Goal: Task Accomplishment & Management: Complete application form

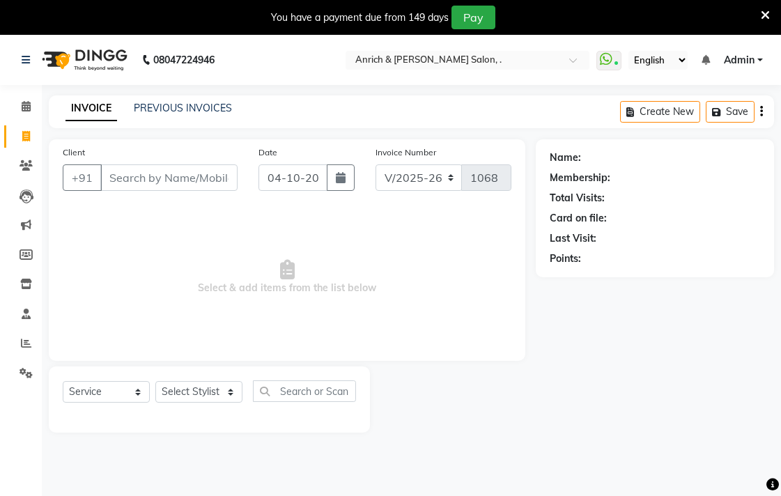
select select "5924"
select select "service"
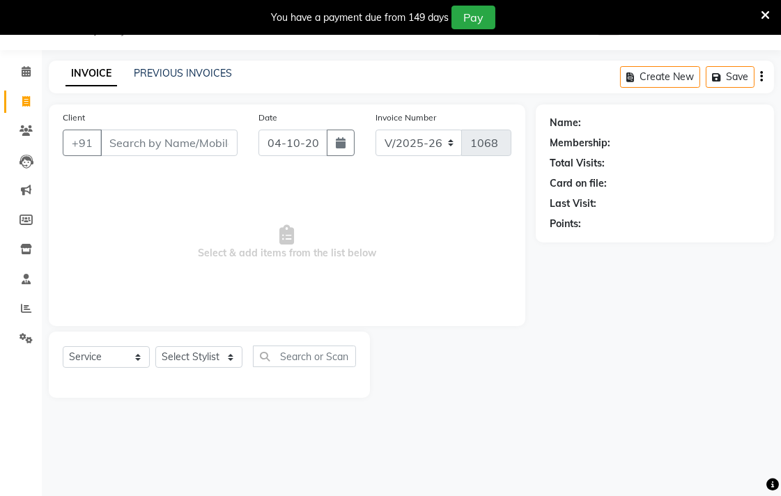
drag, startPoint x: 0, startPoint y: 0, endPoint x: 121, endPoint y: 141, distance: 185.8
click at [118, 139] on input "Client" at bounding box center [168, 143] width 137 height 26
type input "8262914410"
click at [171, 143] on button "Add Client" at bounding box center [202, 143] width 72 height 26
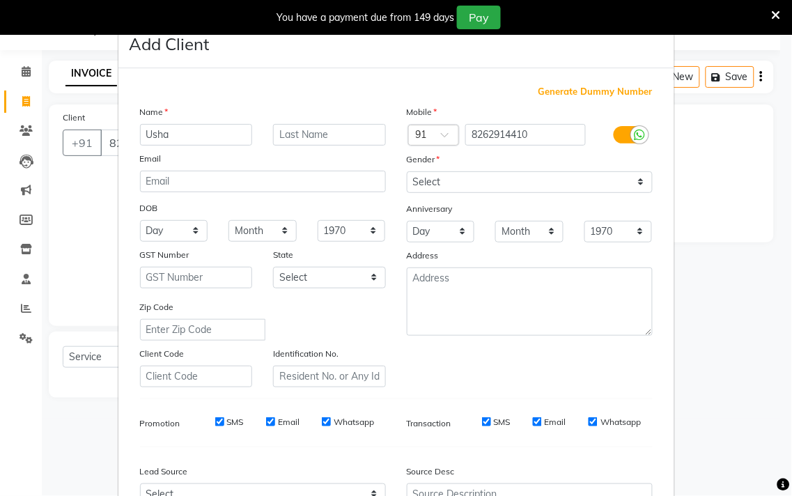
type input "Usha"
click at [351, 137] on input "text" at bounding box center [329, 135] width 113 height 22
click at [440, 169] on div "Gender" at bounding box center [529, 162] width 267 height 20
click at [454, 188] on select "Select [DEMOGRAPHIC_DATA] [DEMOGRAPHIC_DATA] Other Prefer Not To Say" at bounding box center [530, 182] width 246 height 22
select select "[DEMOGRAPHIC_DATA]"
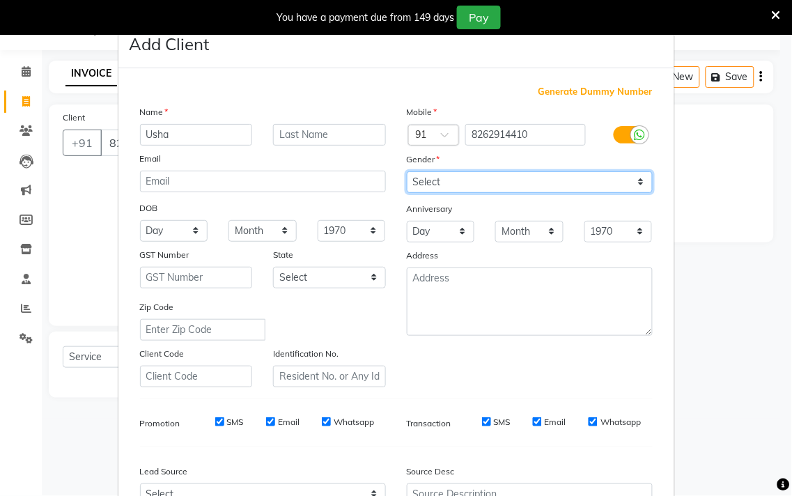
click at [407, 171] on select "Select [DEMOGRAPHIC_DATA] [DEMOGRAPHIC_DATA] Other Prefer Not To Say" at bounding box center [530, 182] width 246 height 22
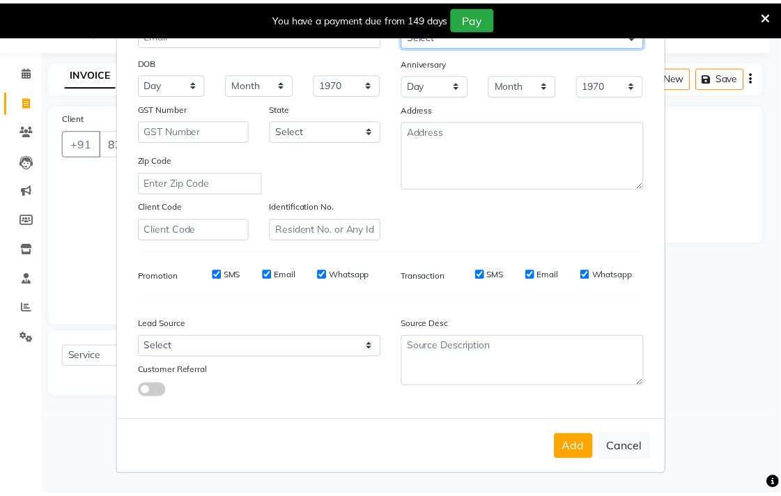
scroll to position [148, 0]
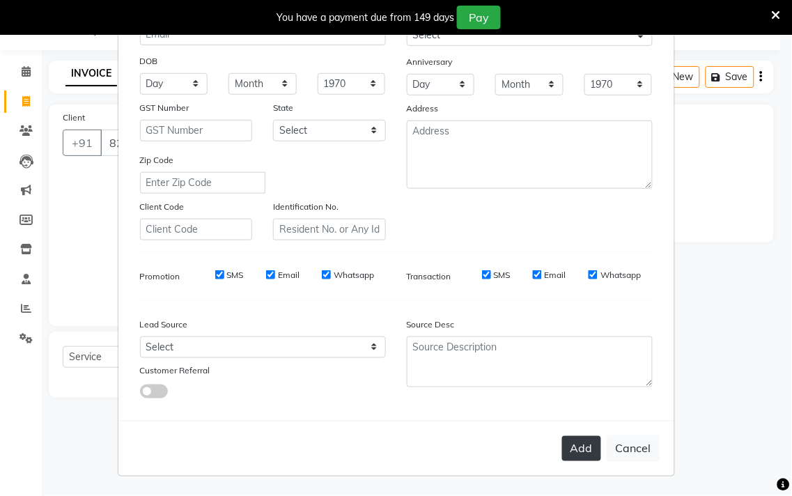
click at [587, 446] on button "Add" at bounding box center [581, 448] width 39 height 25
select select
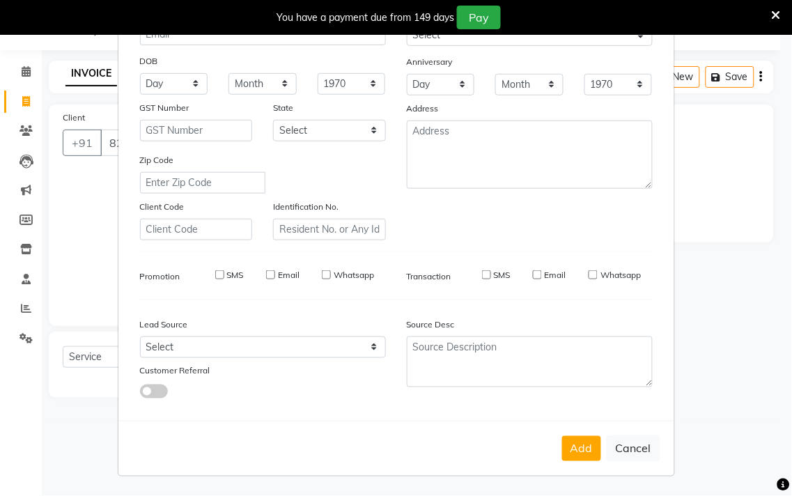
select select
checkbox input "false"
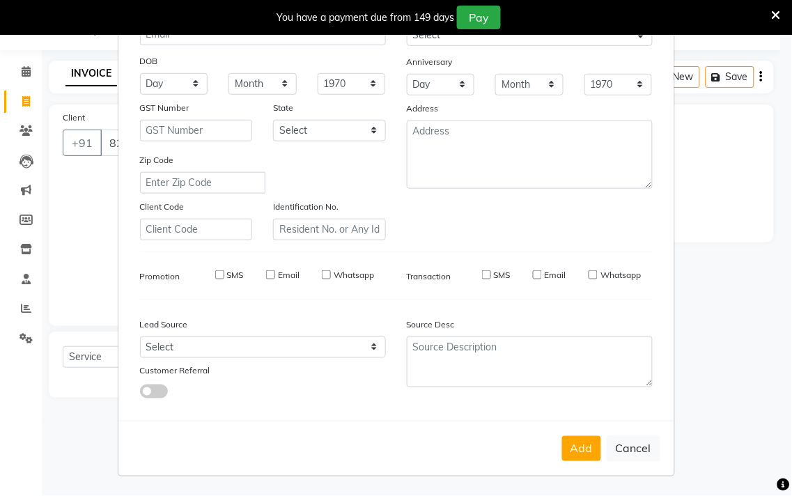
checkbox input "false"
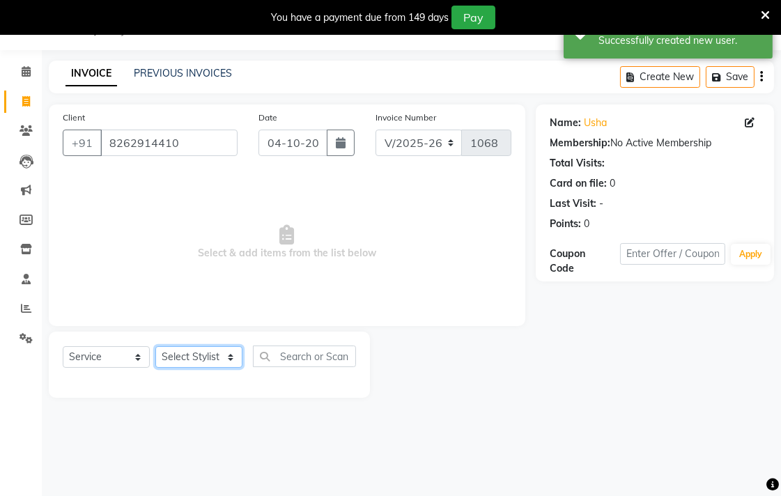
click at [219, 354] on select "Select Stylist [PERSON_NAME] Aparna borate GEETA [PERSON_NAME] [PERSON_NAME] SA…" at bounding box center [198, 357] width 87 height 22
select select "88948"
click at [155, 347] on select "Select Stylist [PERSON_NAME] Aparna borate GEETA [PERSON_NAME] [PERSON_NAME] SA…" at bounding box center [198, 357] width 87 height 22
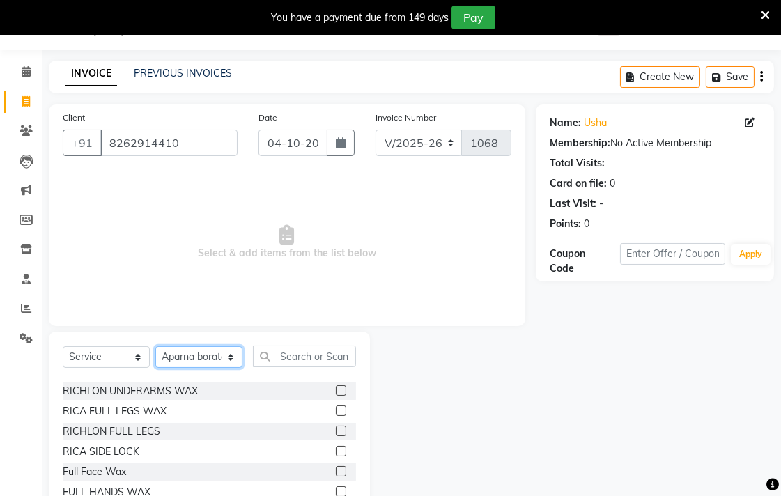
scroll to position [387, 0]
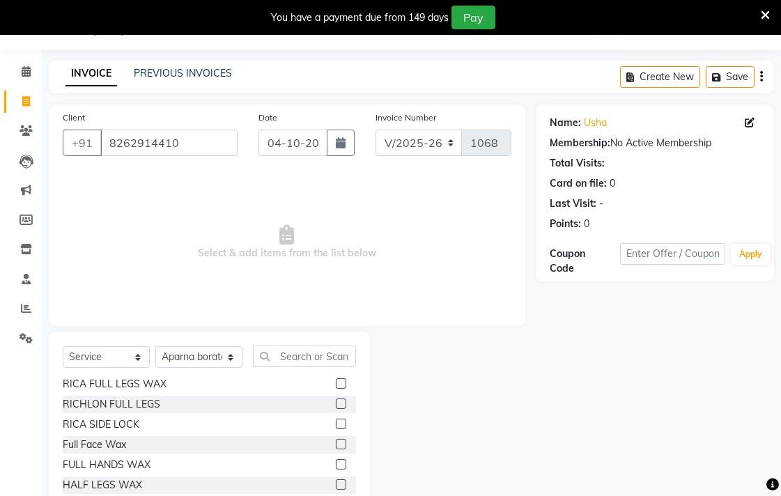
click at [336, 421] on label at bounding box center [341, 424] width 10 height 10
click at [336, 421] on input "checkbox" at bounding box center [340, 424] width 9 height 9
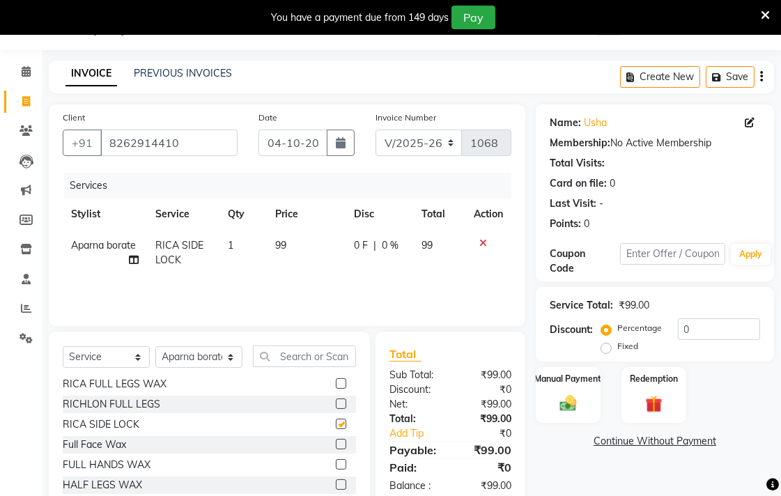
checkbox input "false"
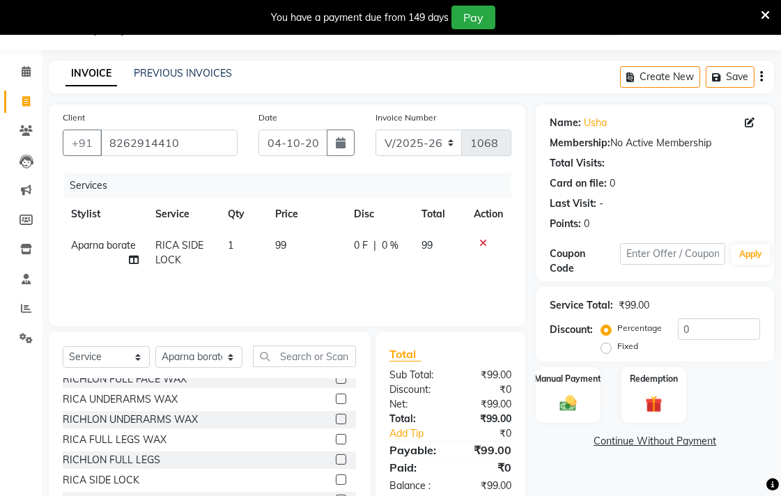
scroll to position [309, 0]
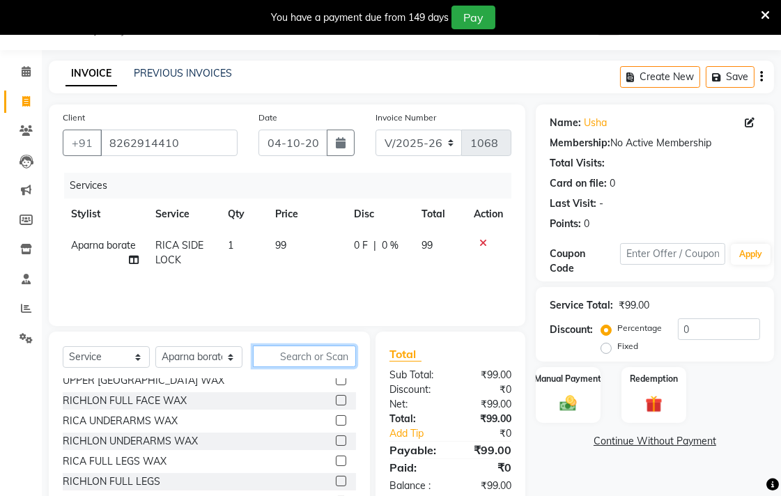
click at [294, 357] on input "text" at bounding box center [304, 357] width 103 height 22
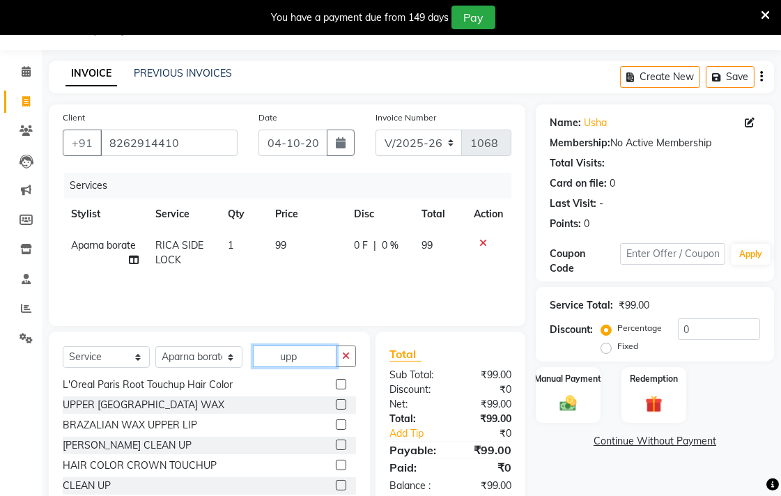
scroll to position [0, 0]
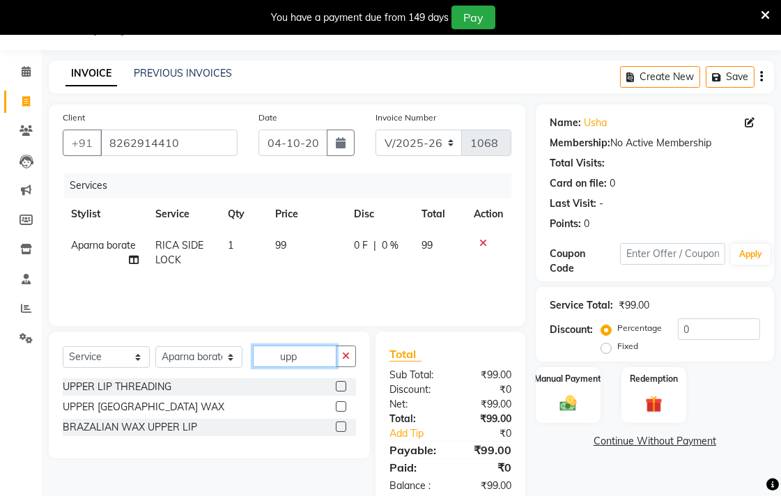
type input "upp"
click at [342, 404] on label at bounding box center [341, 406] width 10 height 10
click at [342, 404] on input "checkbox" at bounding box center [340, 407] width 9 height 9
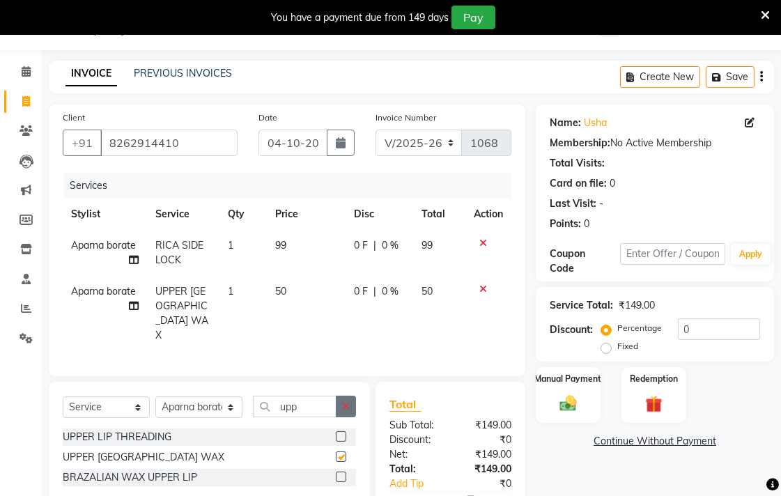
checkbox input "false"
click at [305, 241] on td "99" at bounding box center [306, 253] width 79 height 46
select select "88948"
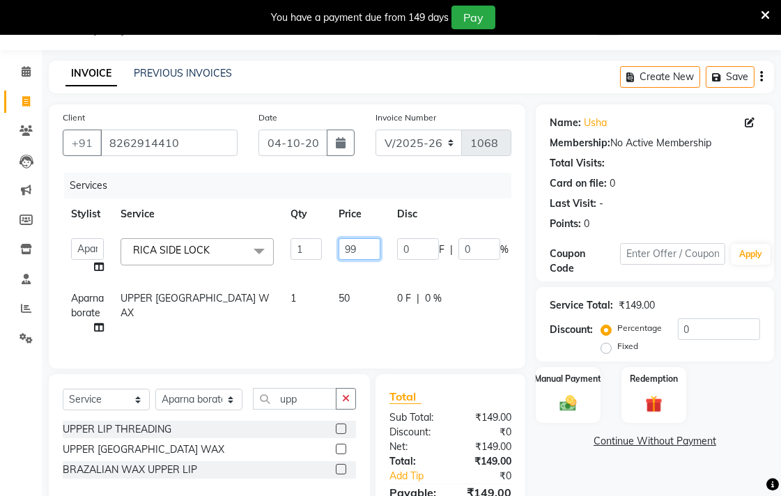
drag, startPoint x: 363, startPoint y: 245, endPoint x: 371, endPoint y: 248, distance: 8.4
click at [364, 245] on input "99" at bounding box center [360, 249] width 42 height 22
type input "9"
type input "150"
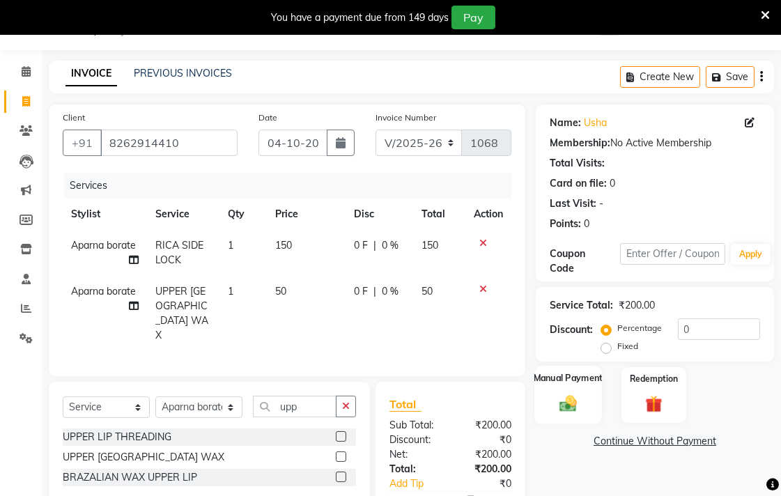
click at [594, 383] on label "Manual Payment" at bounding box center [569, 377] width 70 height 13
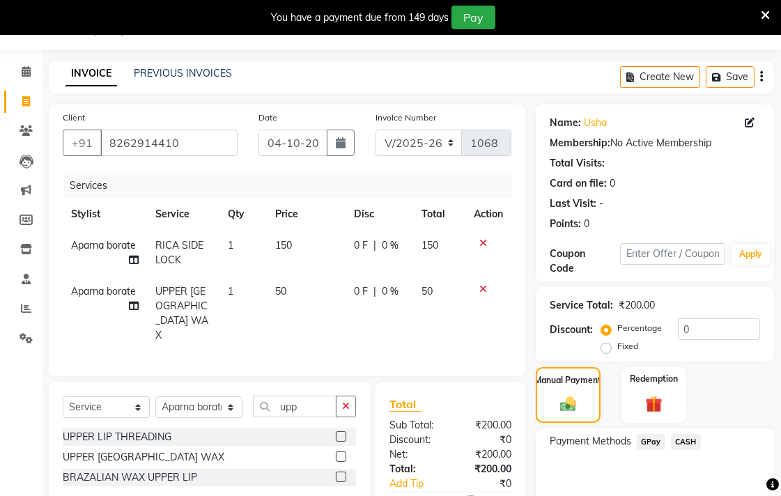
click at [653, 440] on span "GPay" at bounding box center [651, 442] width 29 height 16
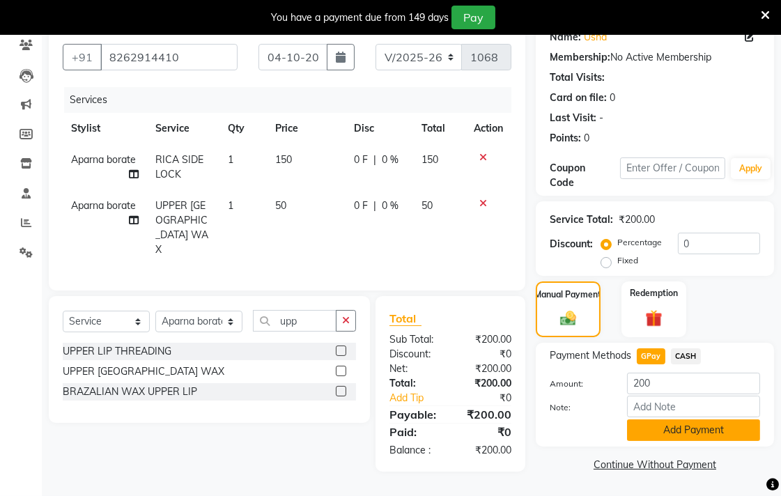
click at [681, 433] on button "Add Payment" at bounding box center [693, 430] width 133 height 22
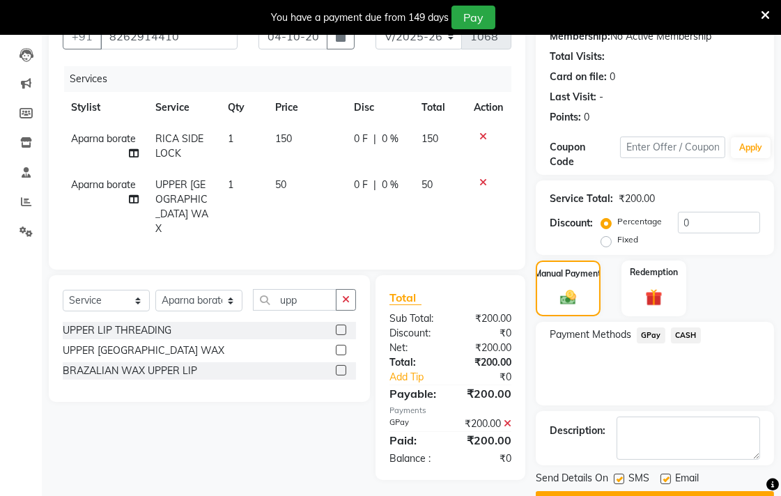
scroll to position [178, 0]
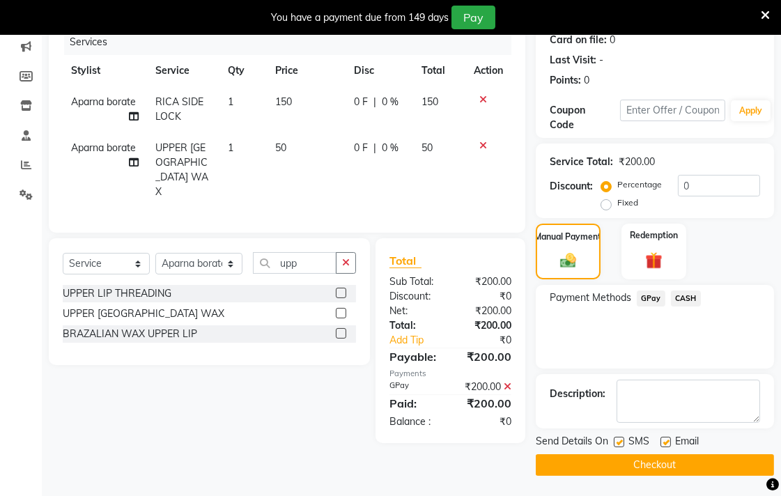
click at [679, 472] on button "Checkout" at bounding box center [655, 465] width 238 height 22
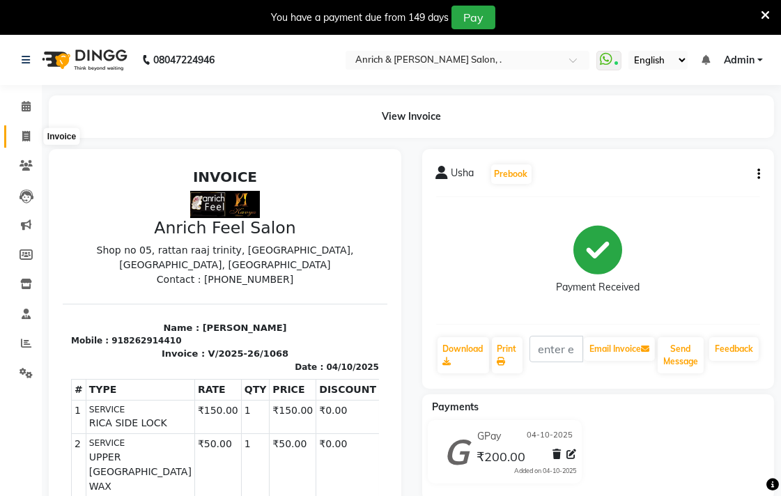
click at [18, 137] on span at bounding box center [26, 137] width 24 height 16
select select "5924"
select select "service"
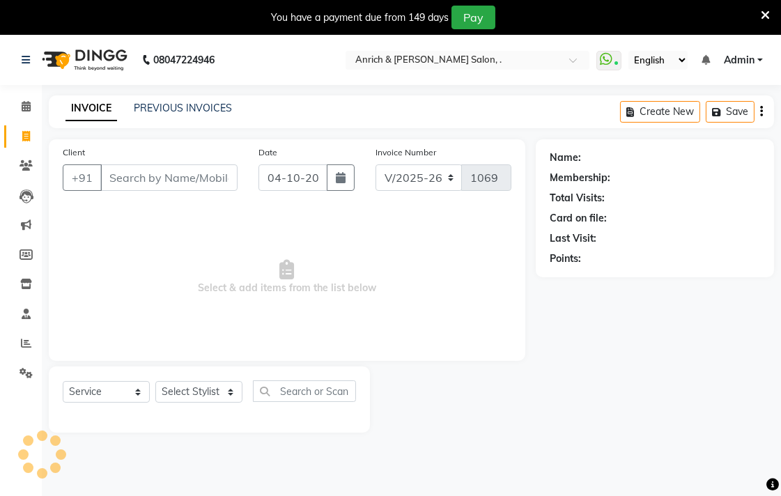
scroll to position [35, 0]
